Goal: Task Accomplishment & Management: Use online tool/utility

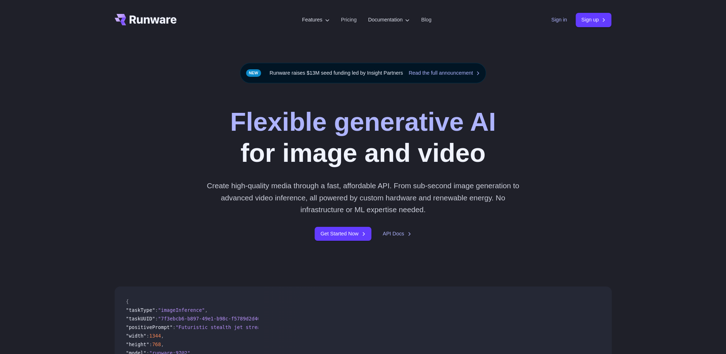
click at [558, 20] on link "Sign in" at bounding box center [560, 20] width 16 height 8
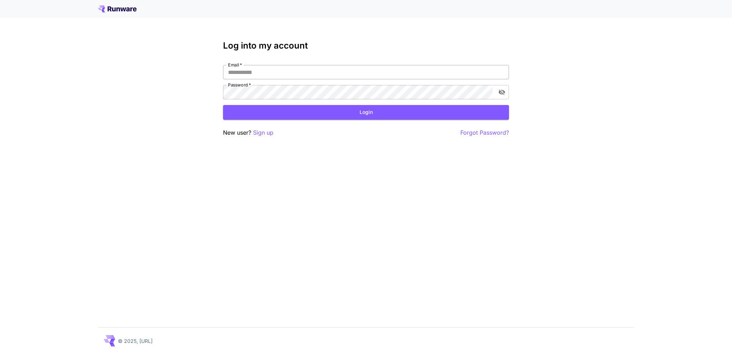
click at [299, 71] on input "Email   *" at bounding box center [366, 72] width 286 height 14
type input "**********"
click button "Login" at bounding box center [366, 112] width 286 height 15
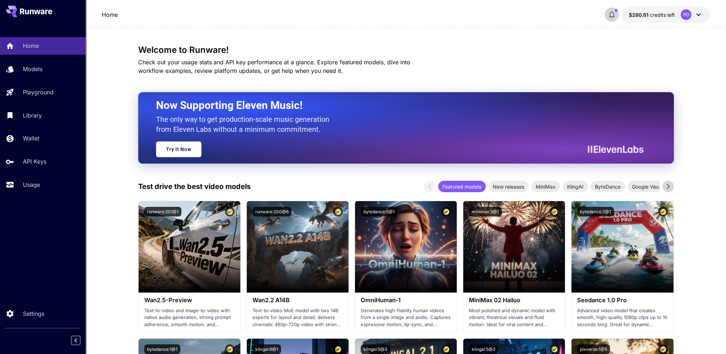
click at [616, 14] on icon "button" at bounding box center [612, 14] width 9 height 9
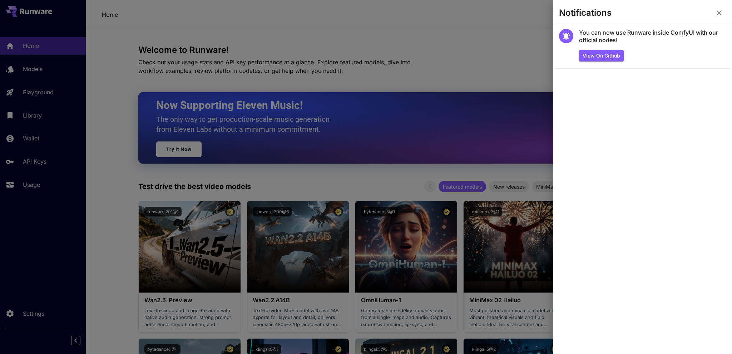
click at [718, 15] on icon "button" at bounding box center [718, 13] width 9 height 9
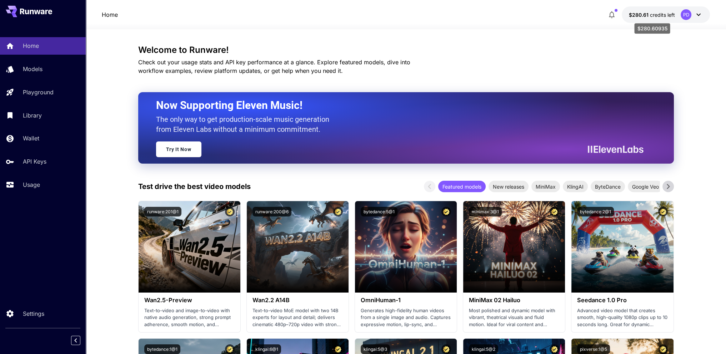
click at [644, 18] on div "$280.60935" at bounding box center [652, 26] width 37 height 16
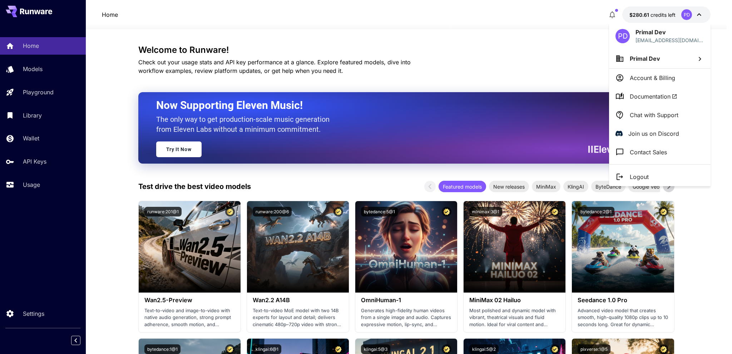
click at [544, 49] on div at bounding box center [366, 177] width 732 height 354
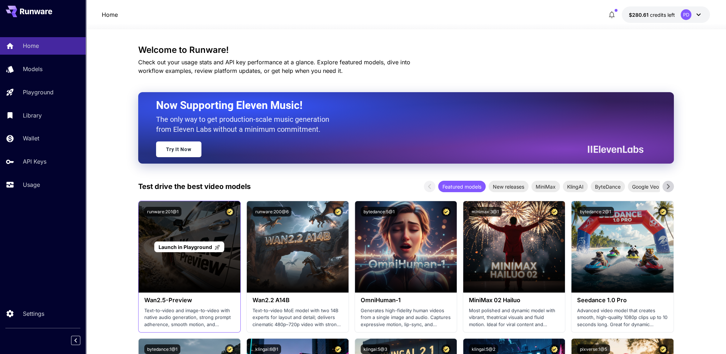
click at [201, 279] on div "Launch in Playground" at bounding box center [190, 246] width 102 height 91
click at [187, 247] on span "Launch in Playground" at bounding box center [186, 247] width 54 height 6
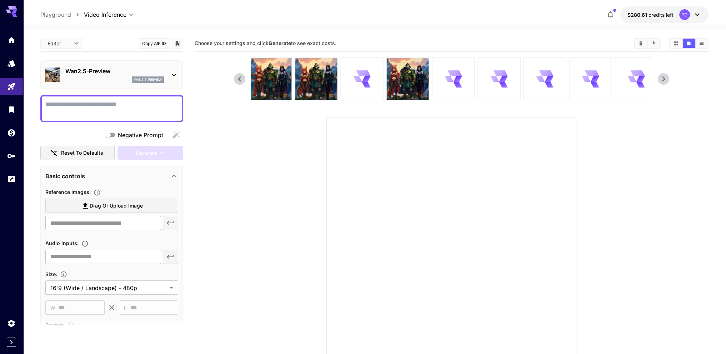
click at [236, 78] on icon at bounding box center [239, 79] width 11 height 11
